Goal: Check status: Check status

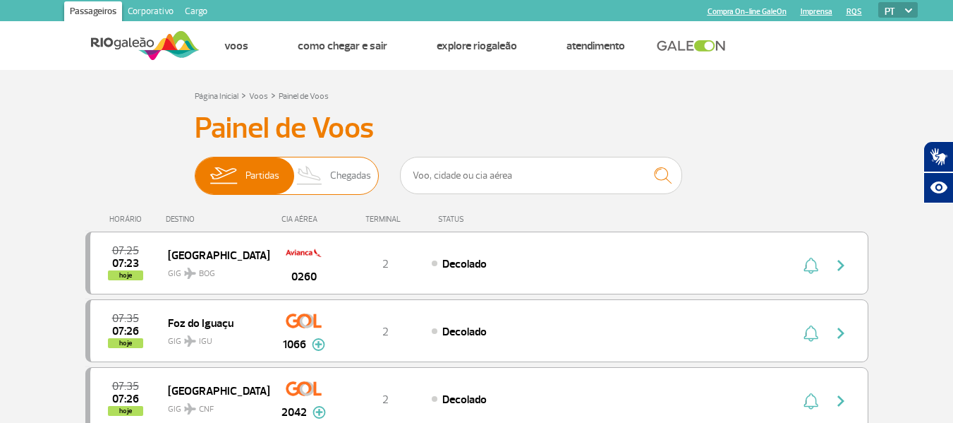
click at [327, 170] on img at bounding box center [310, 175] width 42 height 37
click at [195, 169] on input "Partidas Chegadas" at bounding box center [195, 169] width 0 height 0
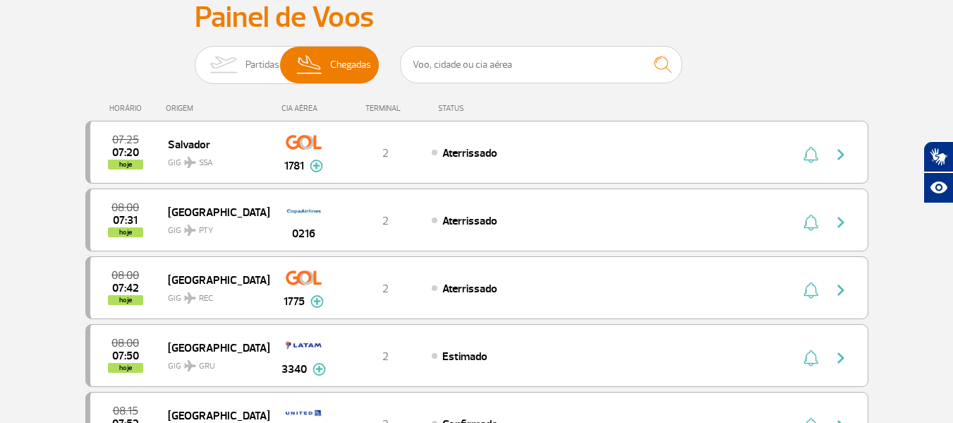
scroll to position [113, 0]
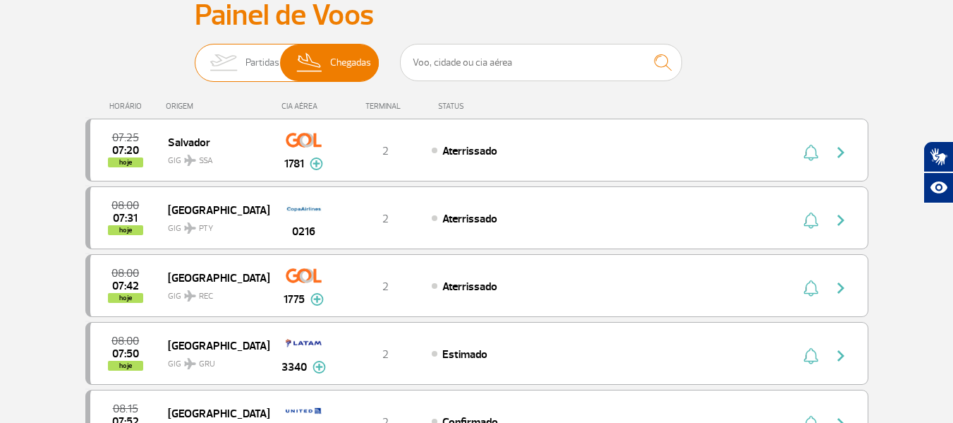
click at [226, 56] on img at bounding box center [223, 62] width 44 height 37
click at [195, 56] on input "Partidas Chegadas" at bounding box center [195, 56] width 0 height 0
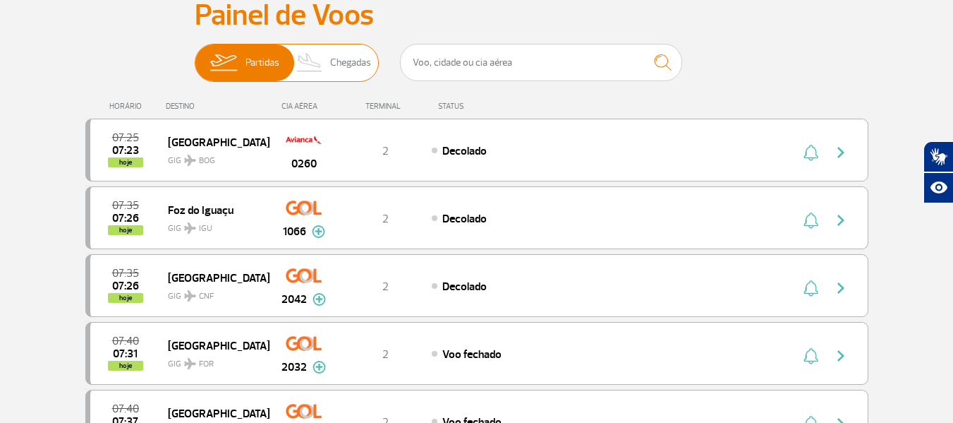
click at [346, 49] on span "Chegadas" at bounding box center [350, 62] width 41 height 37
click at [195, 56] on input "Partidas Chegadas" at bounding box center [195, 56] width 0 height 0
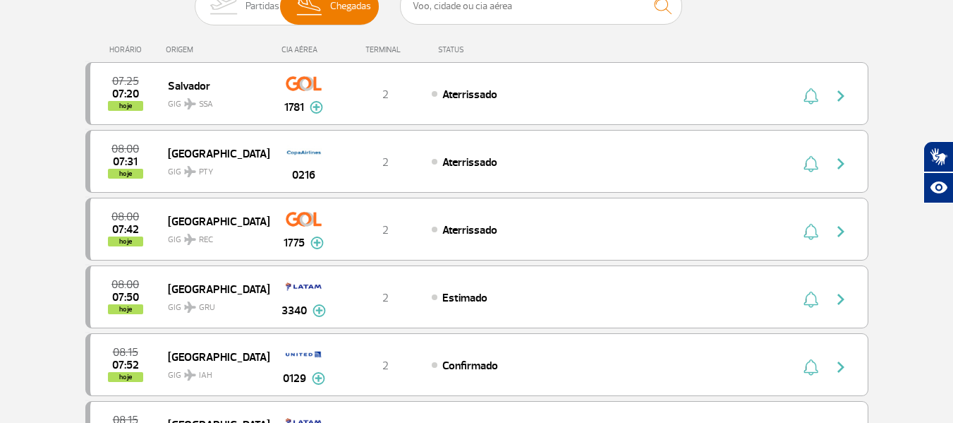
scroll to position [141, 0]
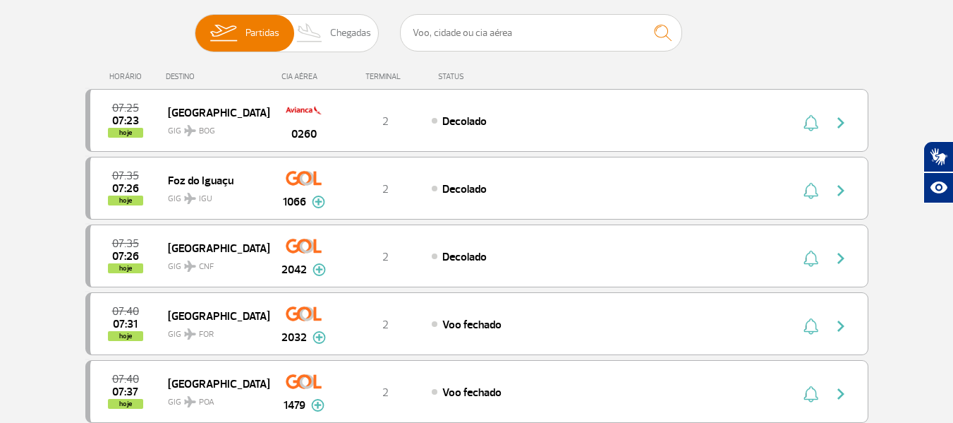
click at [347, 43] on span "Chegadas" at bounding box center [350, 33] width 41 height 37
click at [195, 26] on input "Partidas Chegadas" at bounding box center [195, 26] width 0 height 0
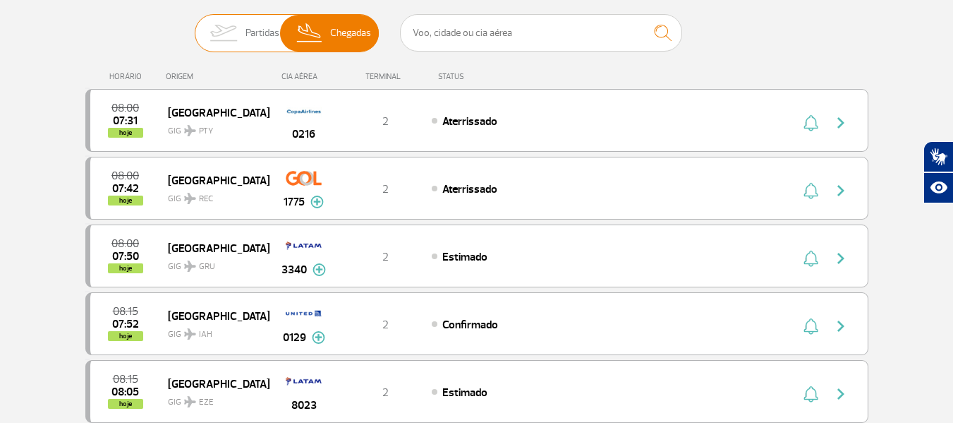
click at [243, 21] on img at bounding box center [223, 33] width 44 height 37
click at [195, 26] on input "Partidas Chegadas" at bounding box center [195, 26] width 0 height 0
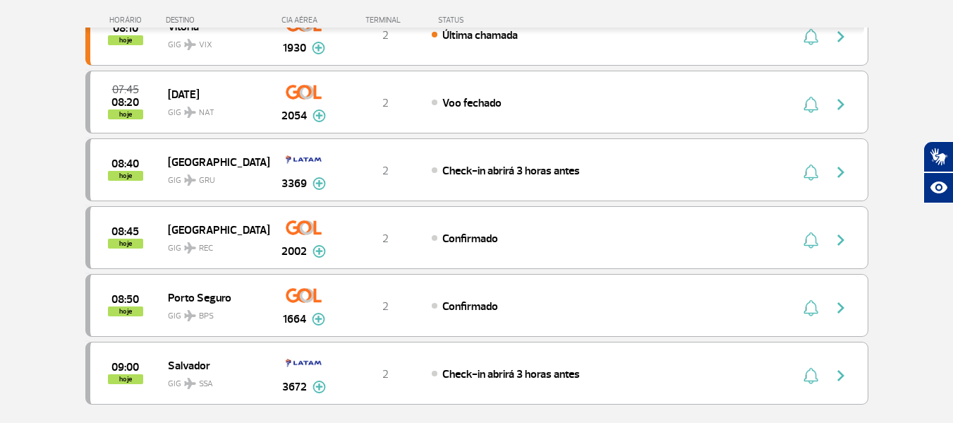
scroll to position [1186, 0]
